Goal: Task Accomplishment & Management: Manage account settings

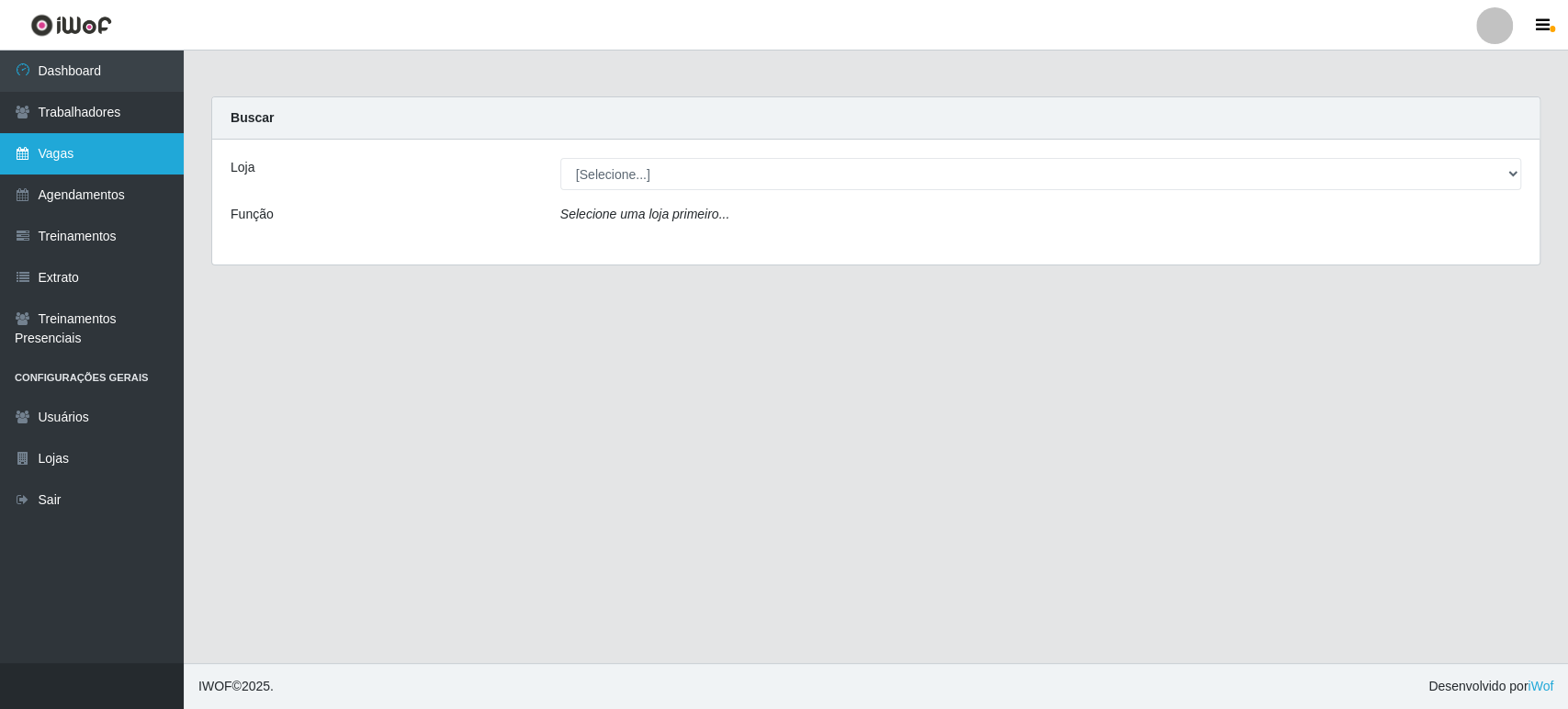
click at [143, 160] on link "Vagas" at bounding box center [92, 154] width 184 height 41
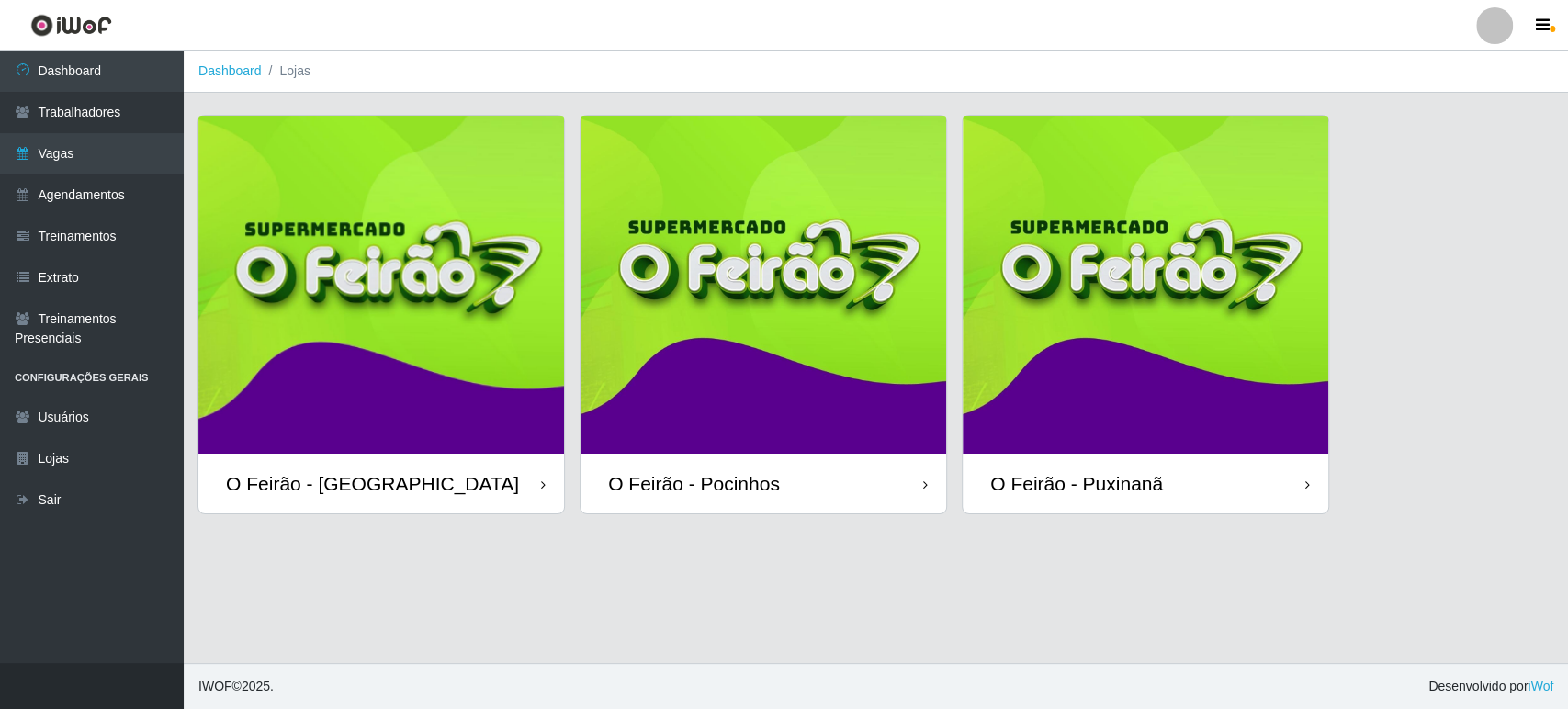
click at [702, 369] on img at bounding box center [763, 285] width 365 height 338
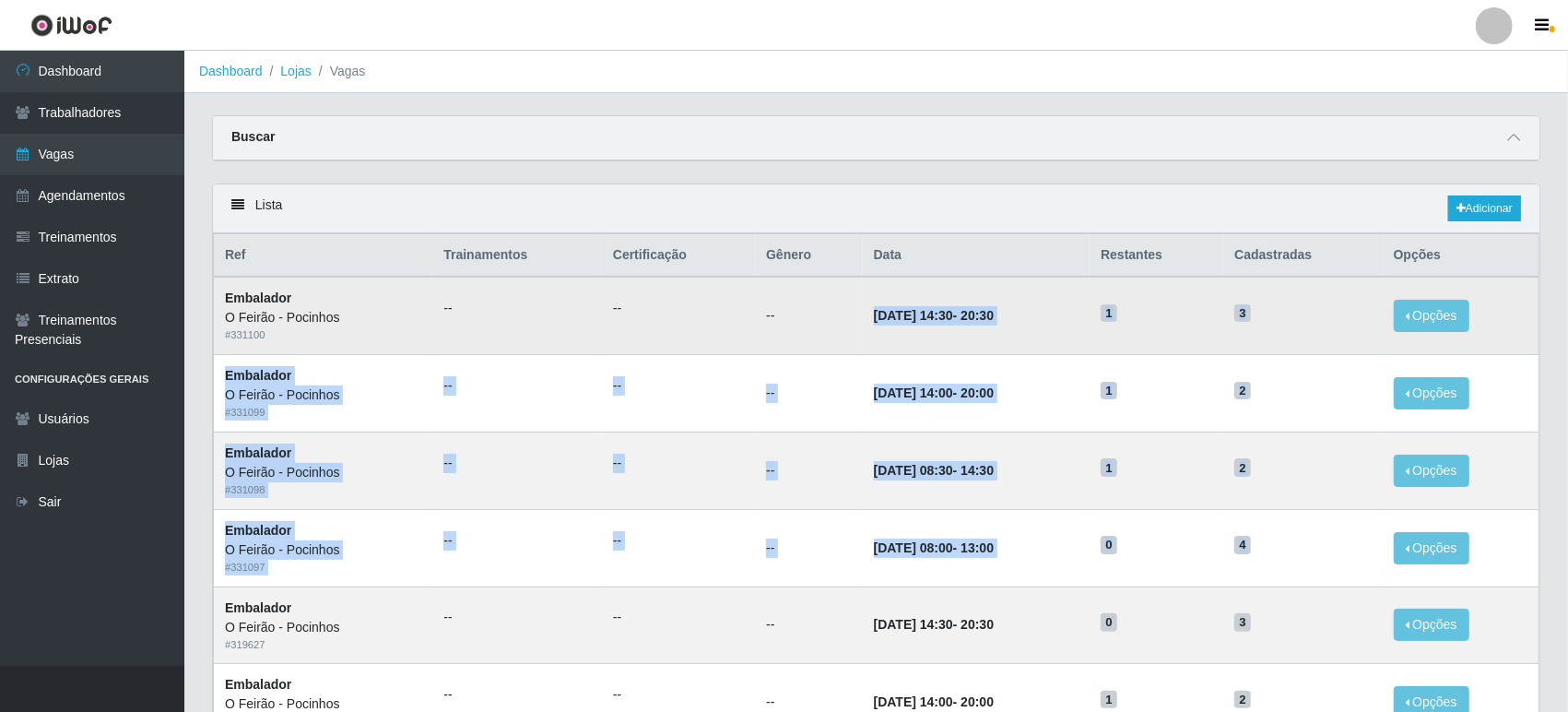
drag, startPoint x: 1184, startPoint y: 546, endPoint x: 845, endPoint y: 302, distance: 417.7
click at [1507, 485] on td "Opções Editar" at bounding box center [1461, 470] width 157 height 77
